Goal: Check status: Check status

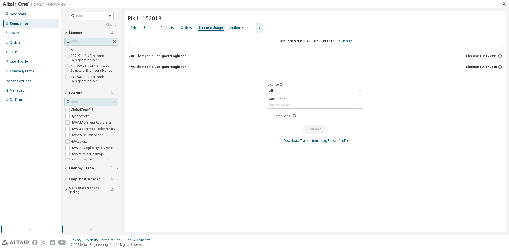
click at [129, 58] on button "AU Electronic Designer/Engineer License ID: 127191" at bounding box center [315, 56] width 375 height 12
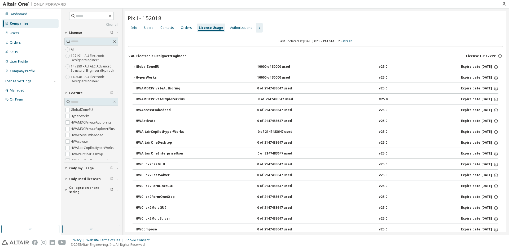
click at [129, 58] on button "AU Electronic Designer/Engineer License ID: 127191" at bounding box center [315, 56] width 375 height 12
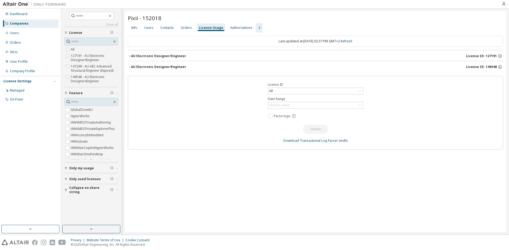
click at [128, 65] on button "AU Electronic Designer/Engineer License ID: 149548" at bounding box center [315, 67] width 375 height 12
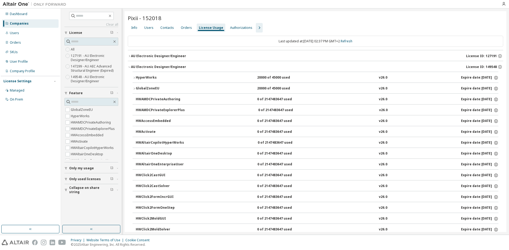
click at [130, 56] on icon "button" at bounding box center [129, 56] width 3 height 3
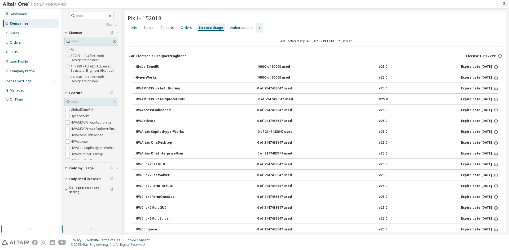
click at [130, 56] on icon "button" at bounding box center [129, 56] width 3 height 3
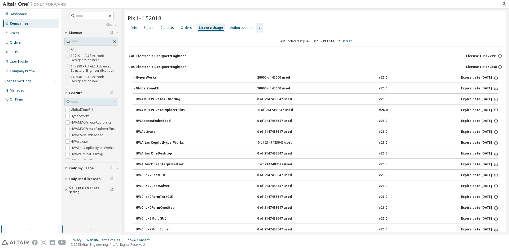
click at [129, 65] on icon "button" at bounding box center [129, 66] width 3 height 3
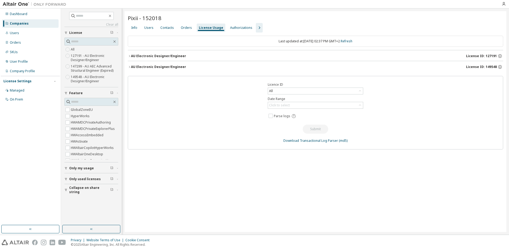
click at [129, 65] on icon "button" at bounding box center [129, 66] width 3 height 3
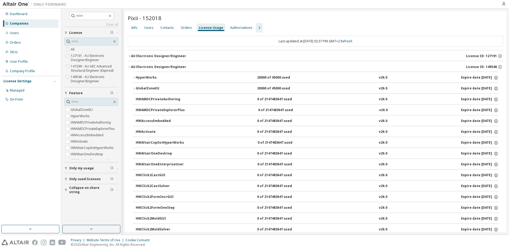
click at [28, 23] on div "Companies" at bounding box center [30, 23] width 56 height 8
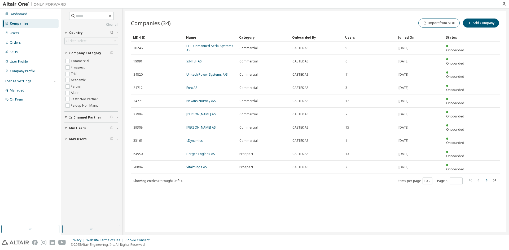
click at [487, 179] on icon "button" at bounding box center [487, 180] width 2 height 3
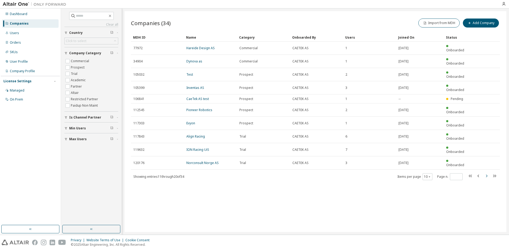
click at [486, 175] on icon "button" at bounding box center [487, 176] width 2 height 3
click at [486, 173] on icon "button" at bounding box center [486, 176] width 6 height 6
type input "*"
